Goal: Task Accomplishment & Management: Manage account settings

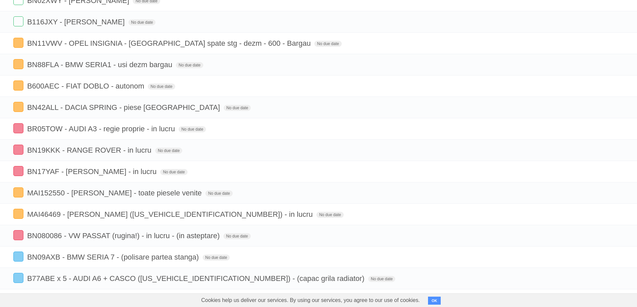
scroll to position [67, 0]
